Goal: Transaction & Acquisition: Purchase product/service

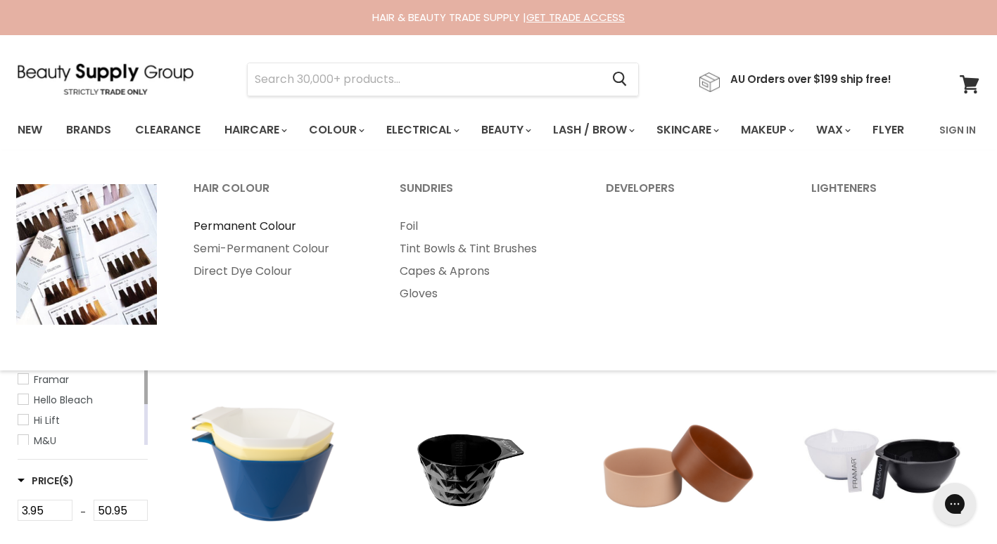
click at [282, 238] on link "Permanent Colour" at bounding box center [277, 226] width 203 height 23
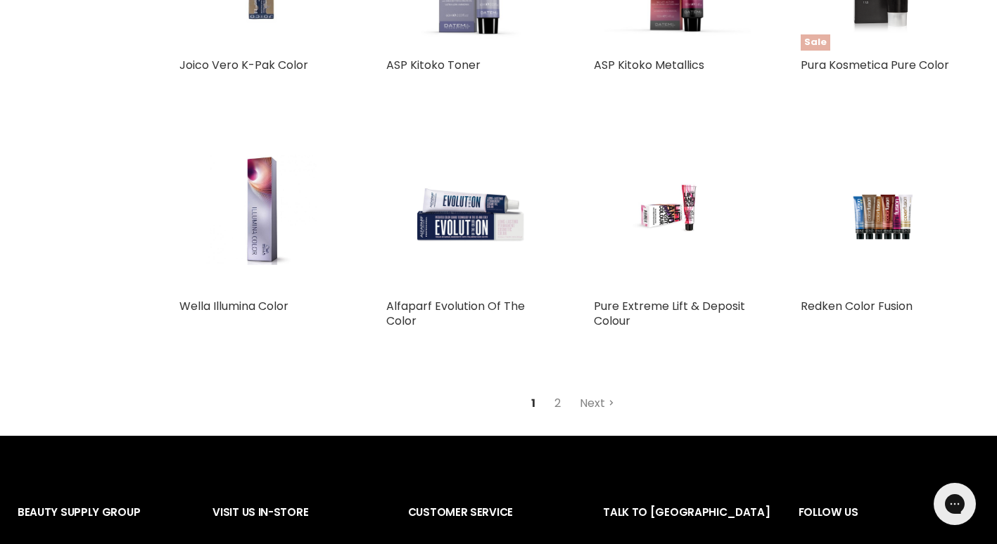
scroll to position [3052, 0]
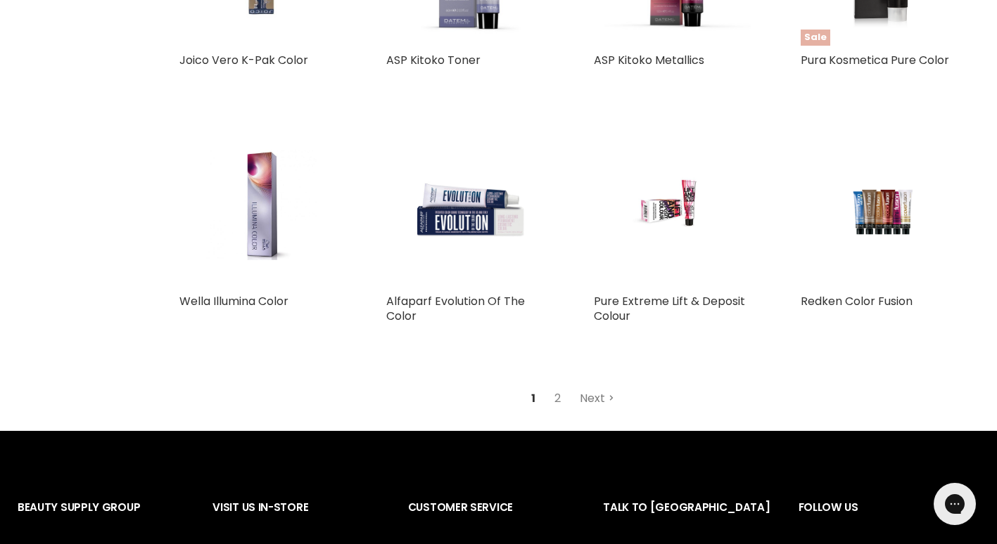
click at [599, 412] on link "Next" at bounding box center [597, 398] width 50 height 25
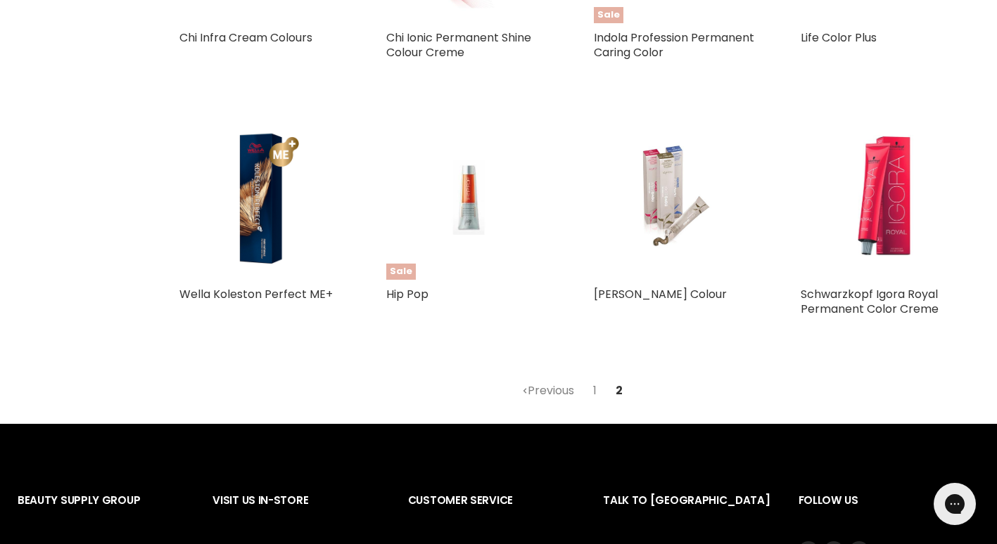
scroll to position [1358, 0]
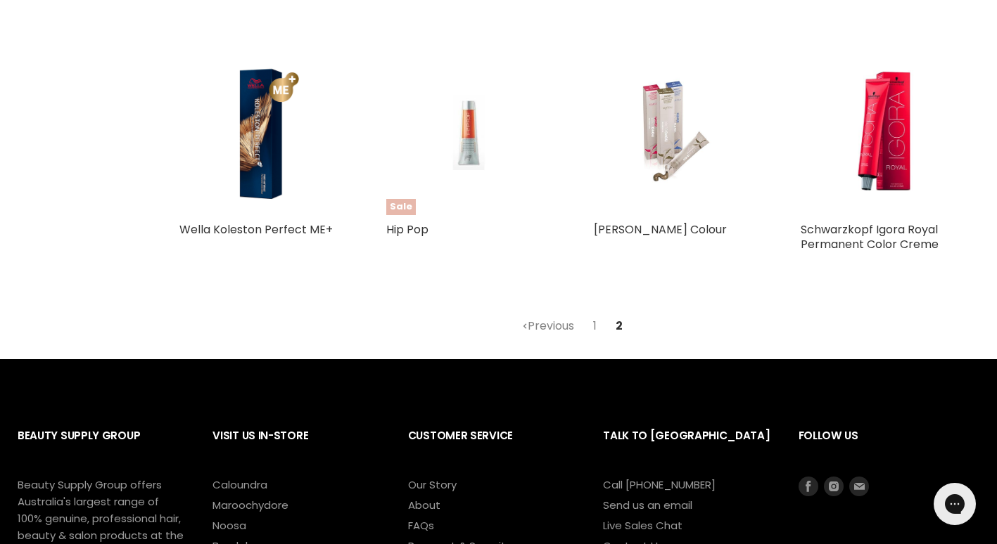
click at [473, 192] on img "Main content" at bounding box center [469, 133] width 110 height 165
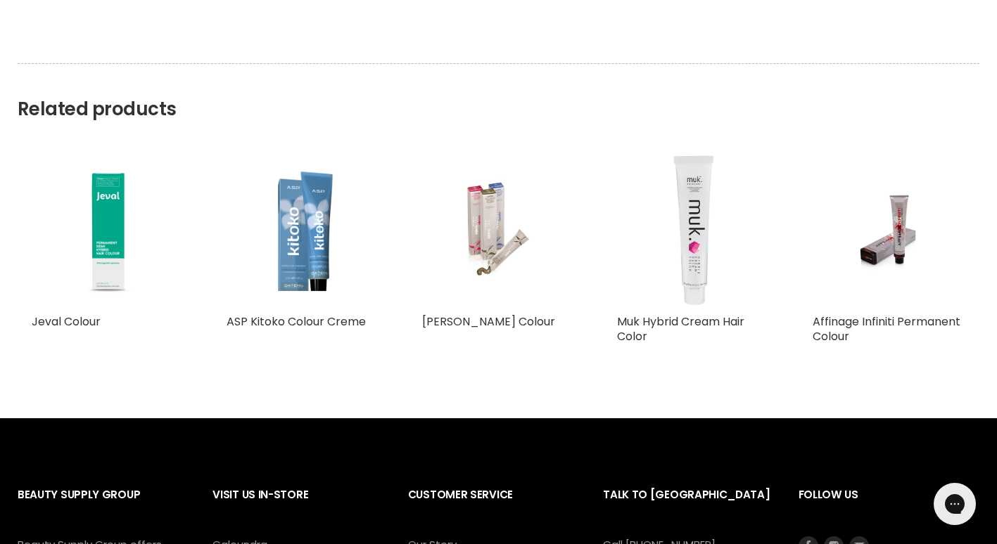
scroll to position [1126, 0]
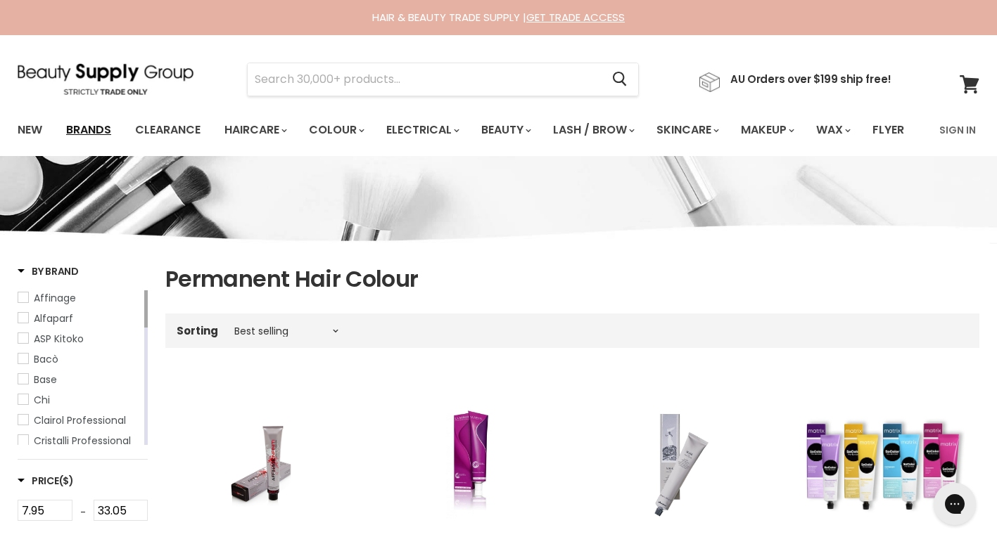
click at [87, 125] on link "Brands" at bounding box center [89, 130] width 66 height 30
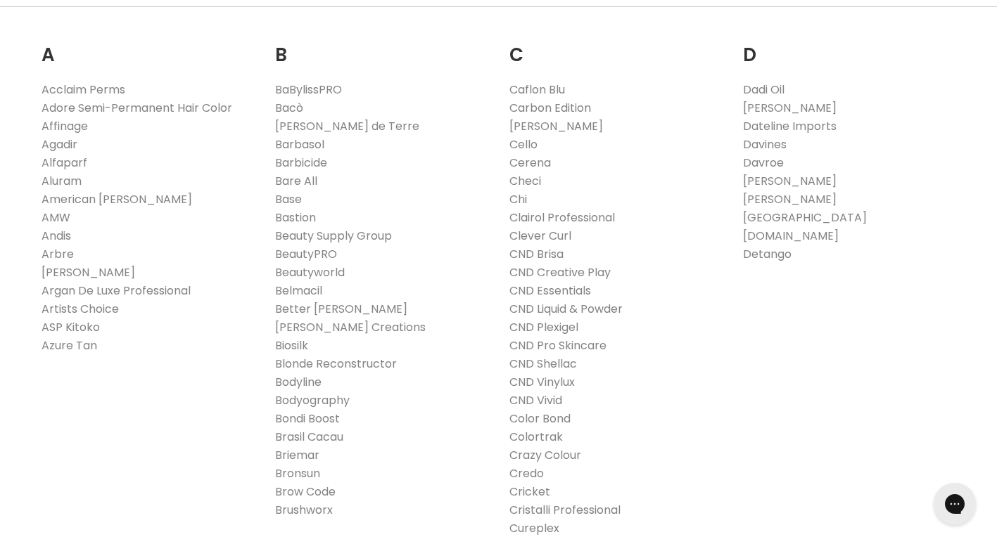
scroll to position [492, 0]
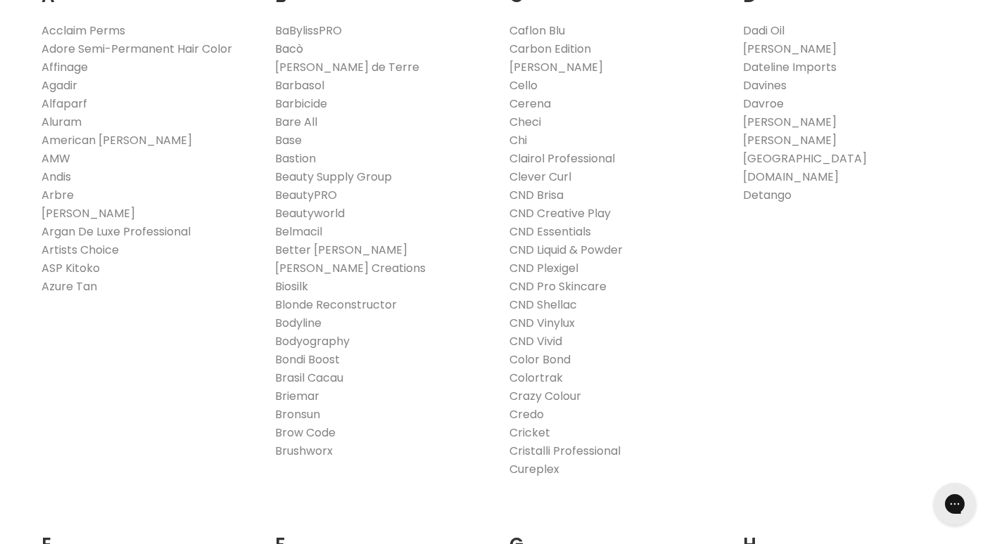
click at [285, 57] on link "Bacò" at bounding box center [289, 49] width 28 height 16
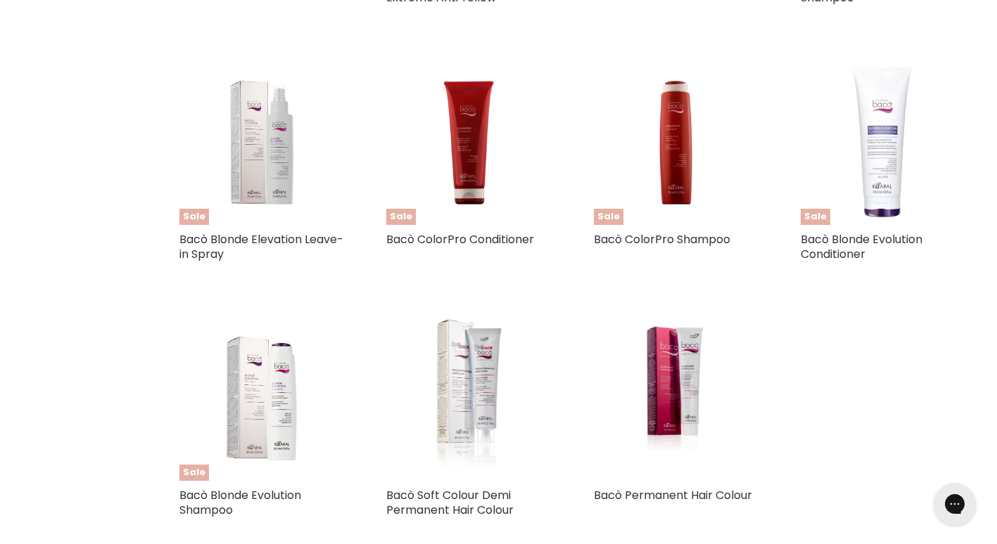
scroll to position [844, 0]
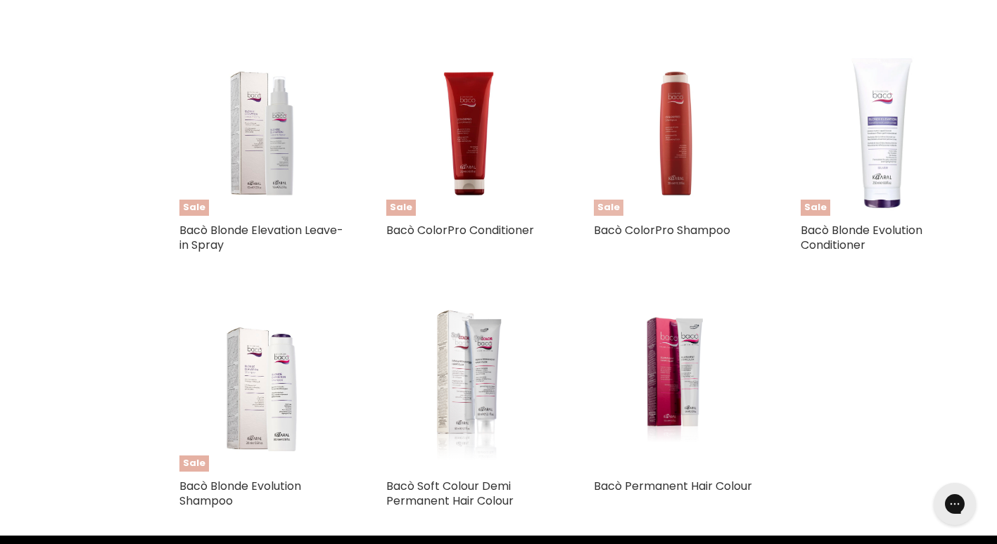
click at [665, 157] on img "Main content" at bounding box center [676, 133] width 124 height 165
